Goal: Task Accomplishment & Management: Manage account settings

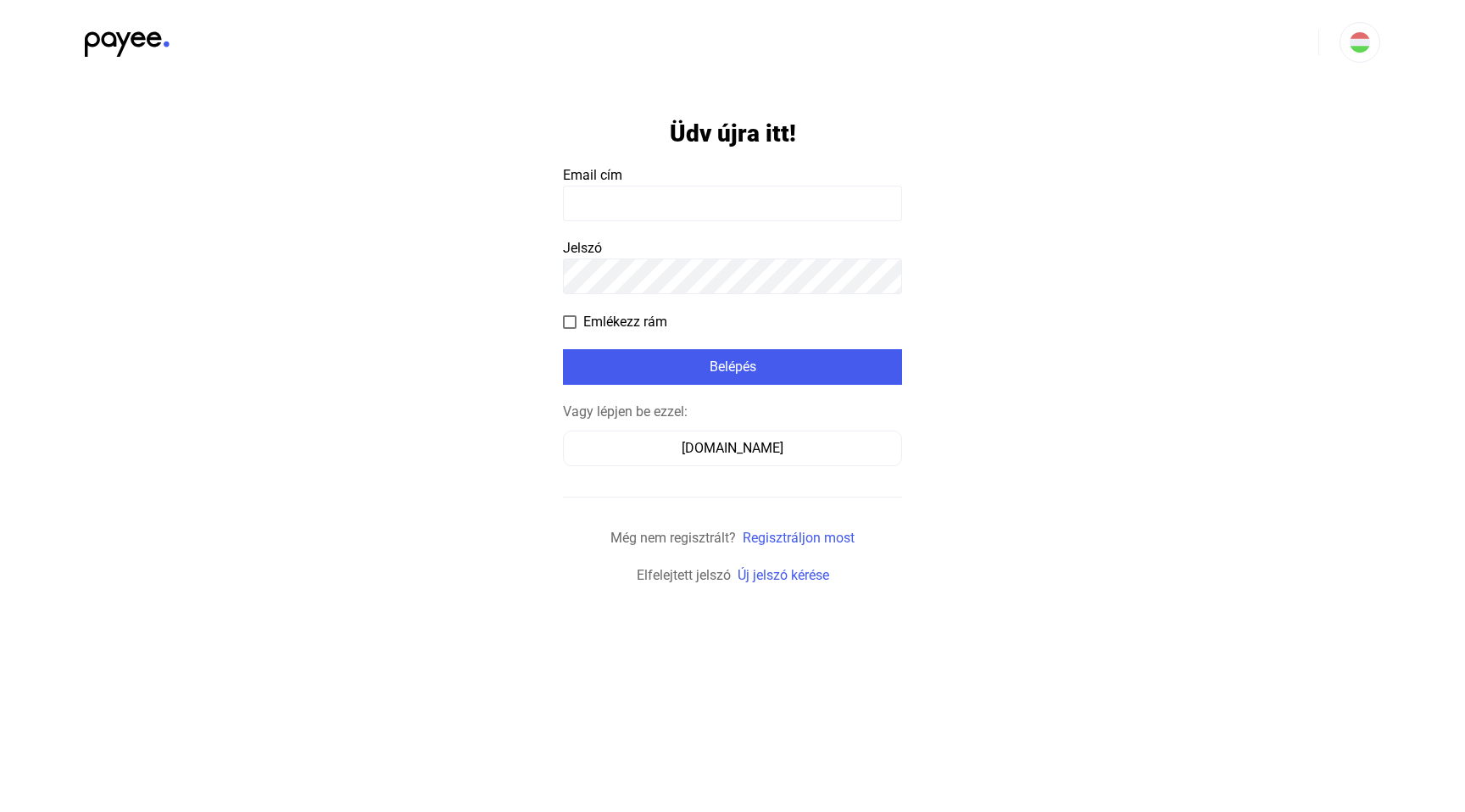
click at [699, 205] on input at bounding box center [732, 204] width 340 height 35
click at [699, 203] on input at bounding box center [732, 204] width 340 height 35
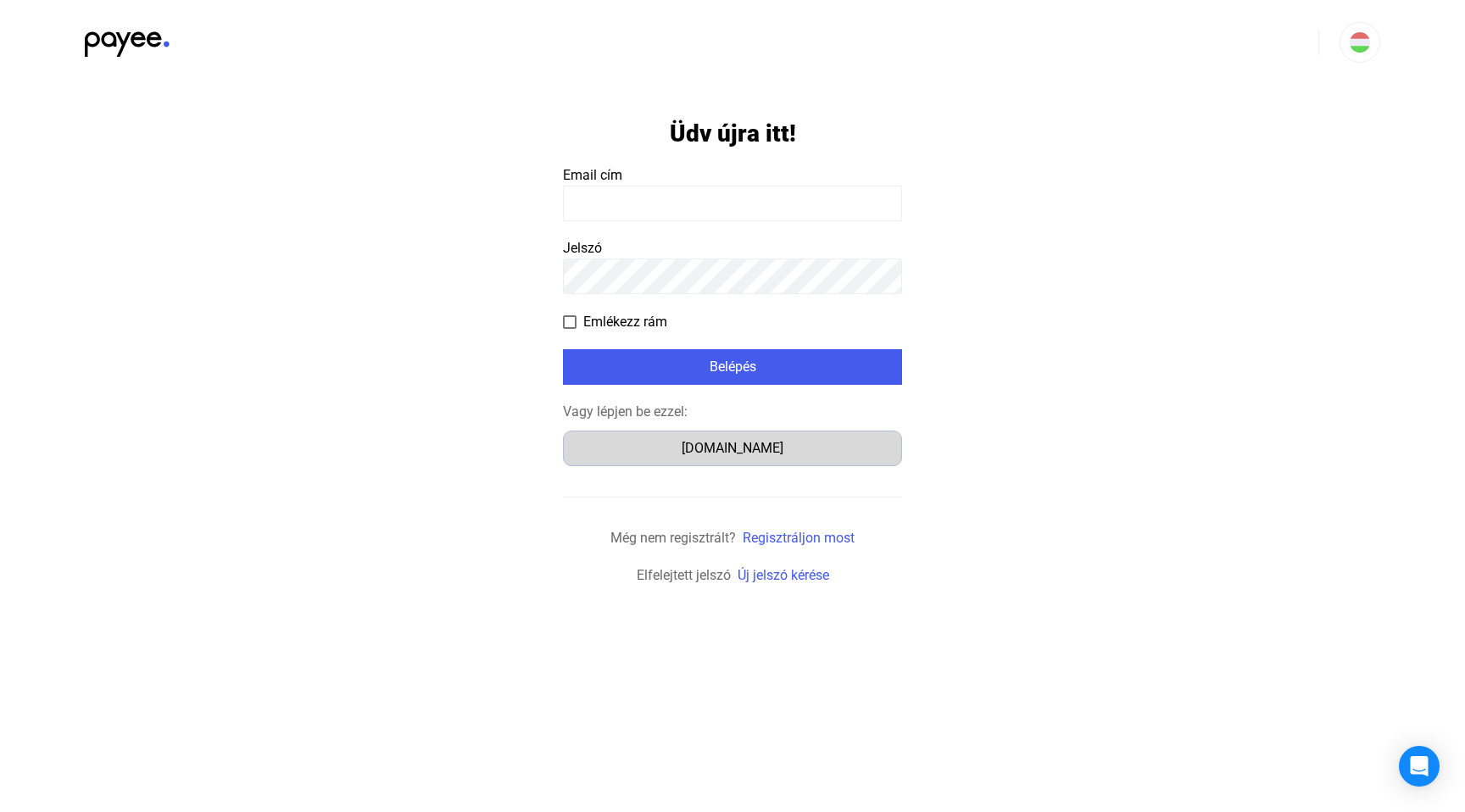
click at [711, 450] on div "Számlázz.hu" at bounding box center [732, 448] width 327 height 20
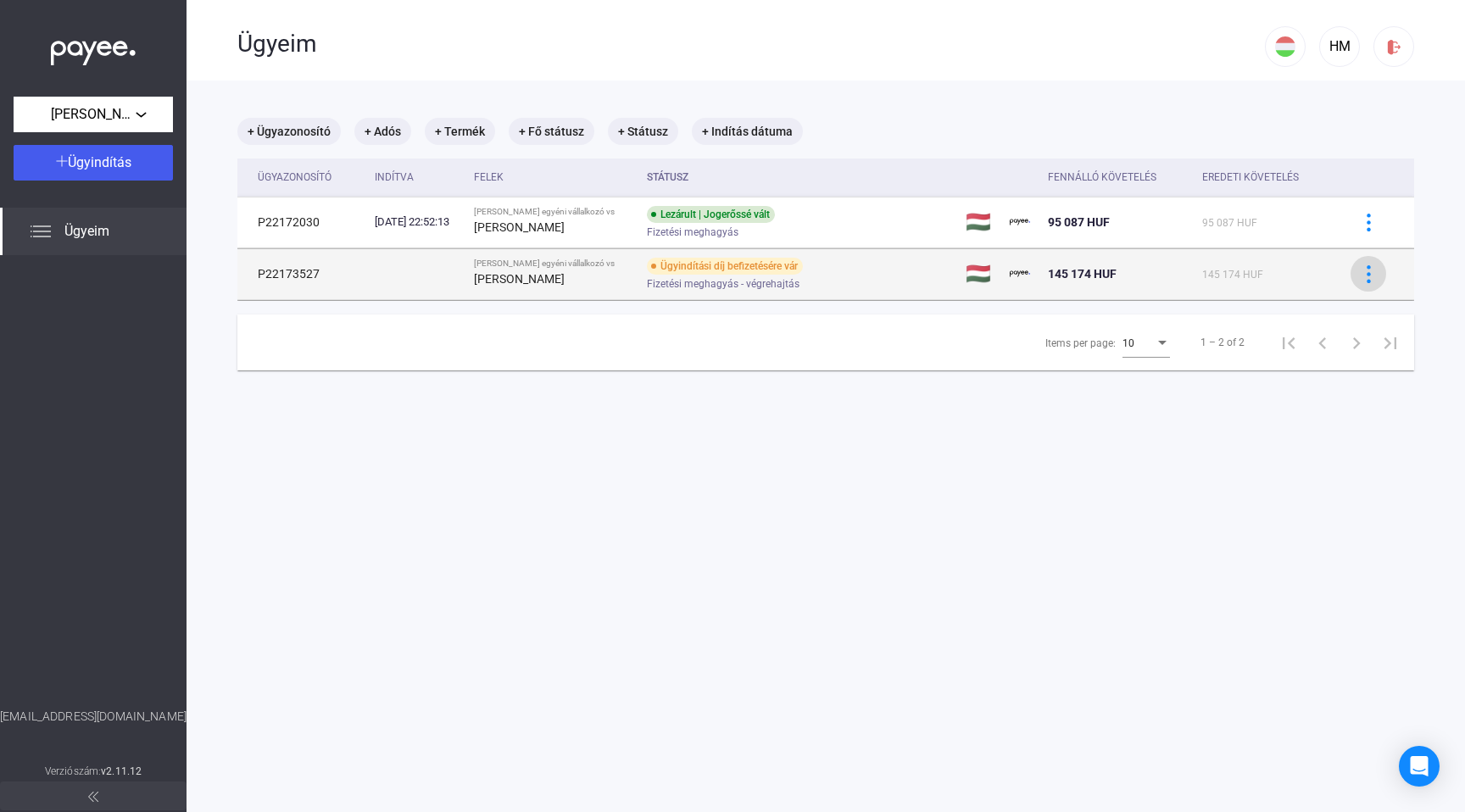
click at [1360, 278] on img at bounding box center [1369, 274] width 18 height 18
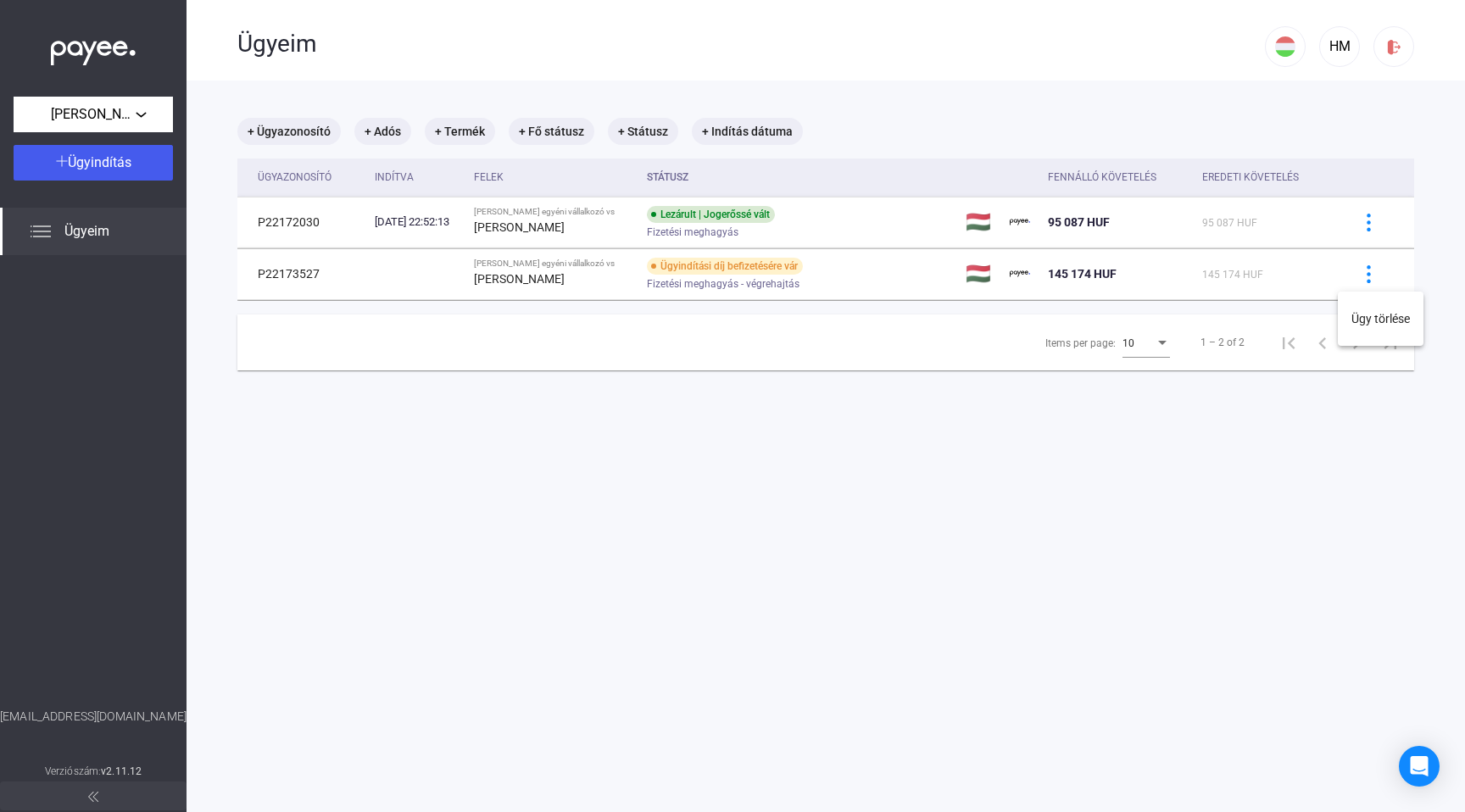
click at [1122, 451] on div at bounding box center [732, 406] width 1465 height 812
